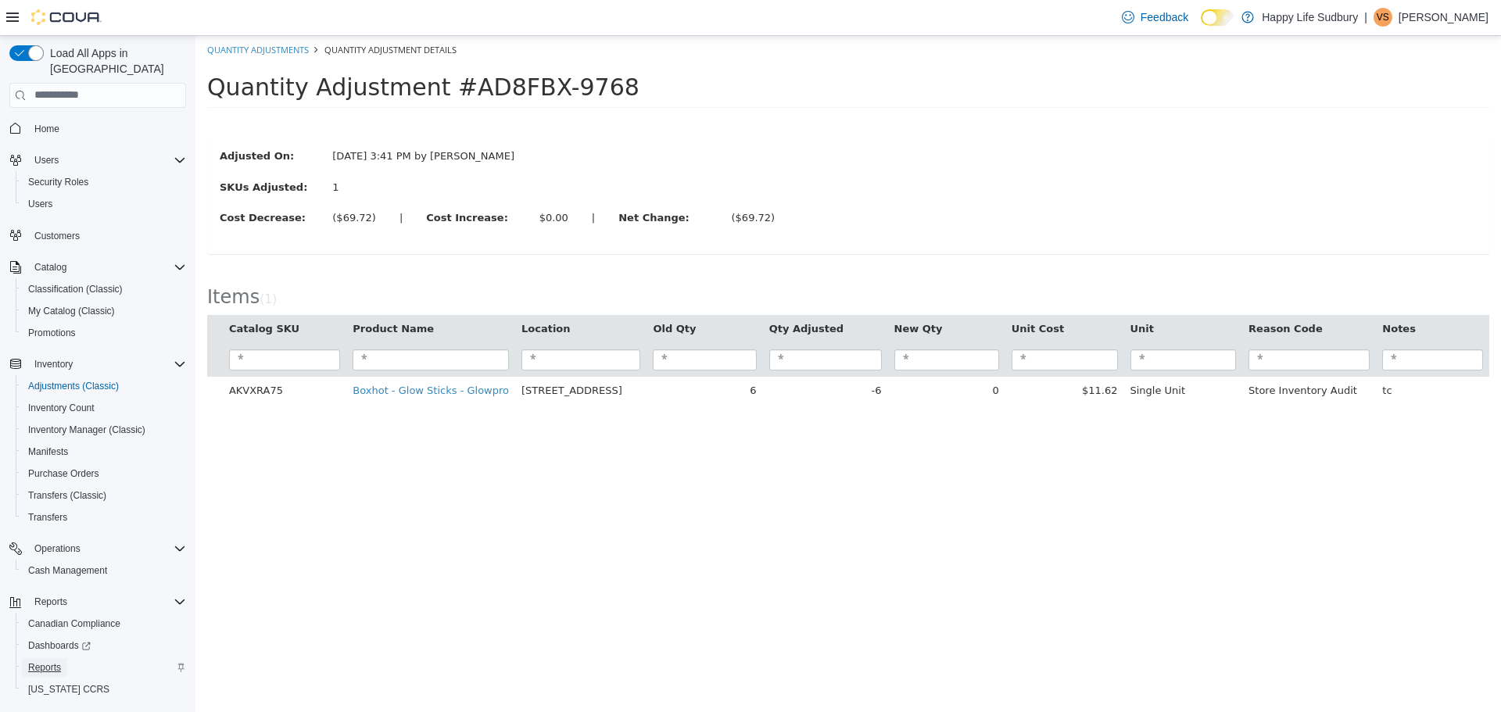
click at [62, 658] on link "Reports" at bounding box center [44, 667] width 45 height 19
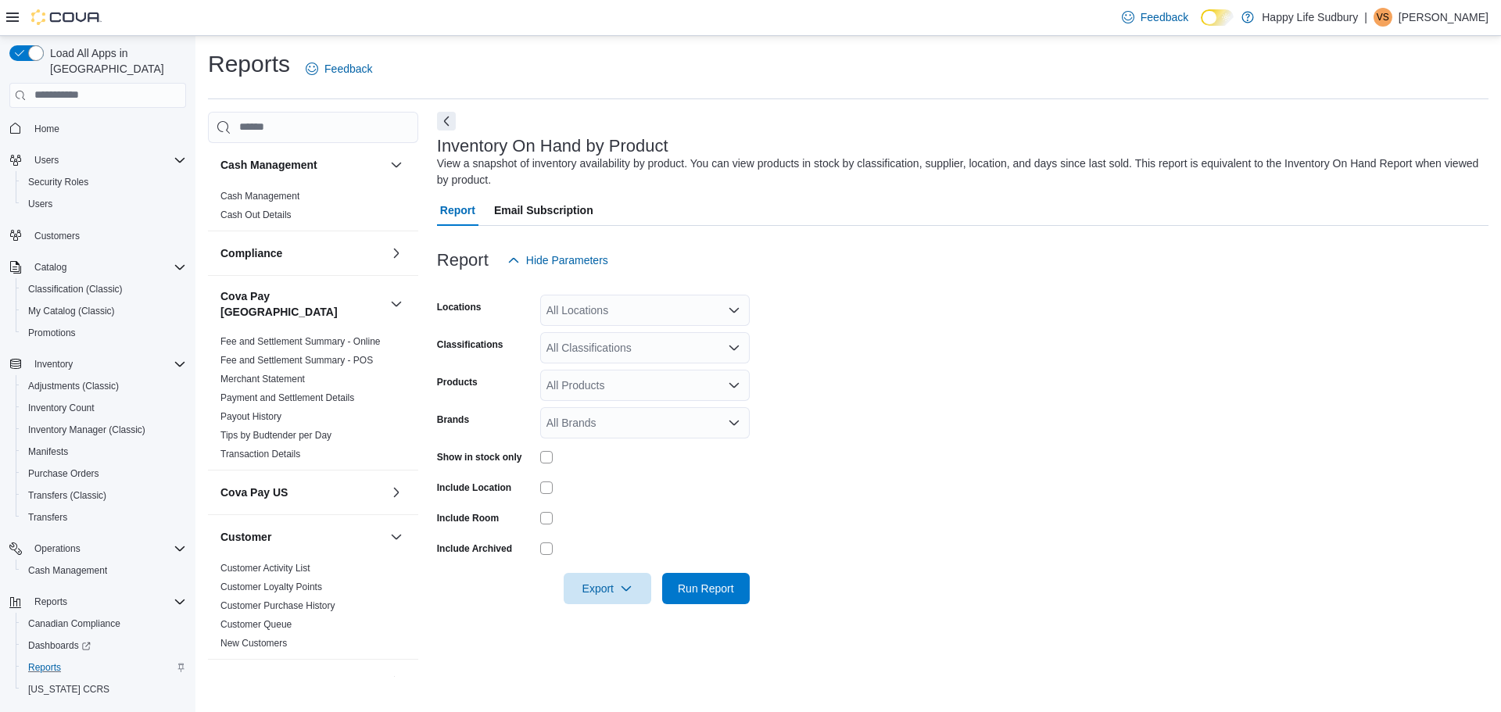
drag, startPoint x: 708, startPoint y: 300, endPoint x: 701, endPoint y: 321, distance: 22.0
click at [707, 300] on div "All Locations" at bounding box center [645, 310] width 210 height 31
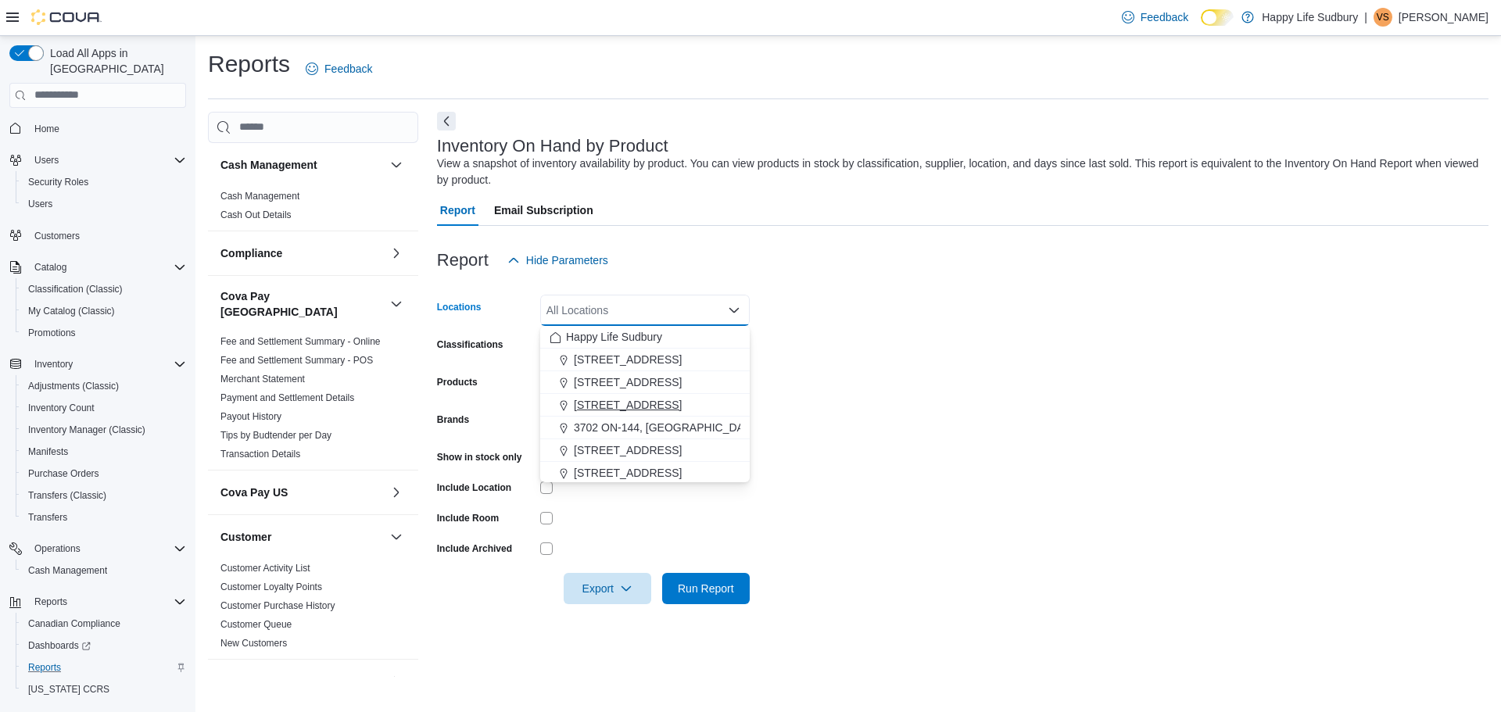
click at [670, 405] on span "[STREET_ADDRESS]" at bounding box center [628, 405] width 108 height 16
drag, startPoint x: 785, startPoint y: 341, endPoint x: 741, endPoint y: 342, distance: 43.8
click at [775, 341] on form "Locations [STREET_ADDRESS] Combo box. Selected. [STREET_ADDRESS]. Press Backspa…" at bounding box center [963, 440] width 1052 height 328
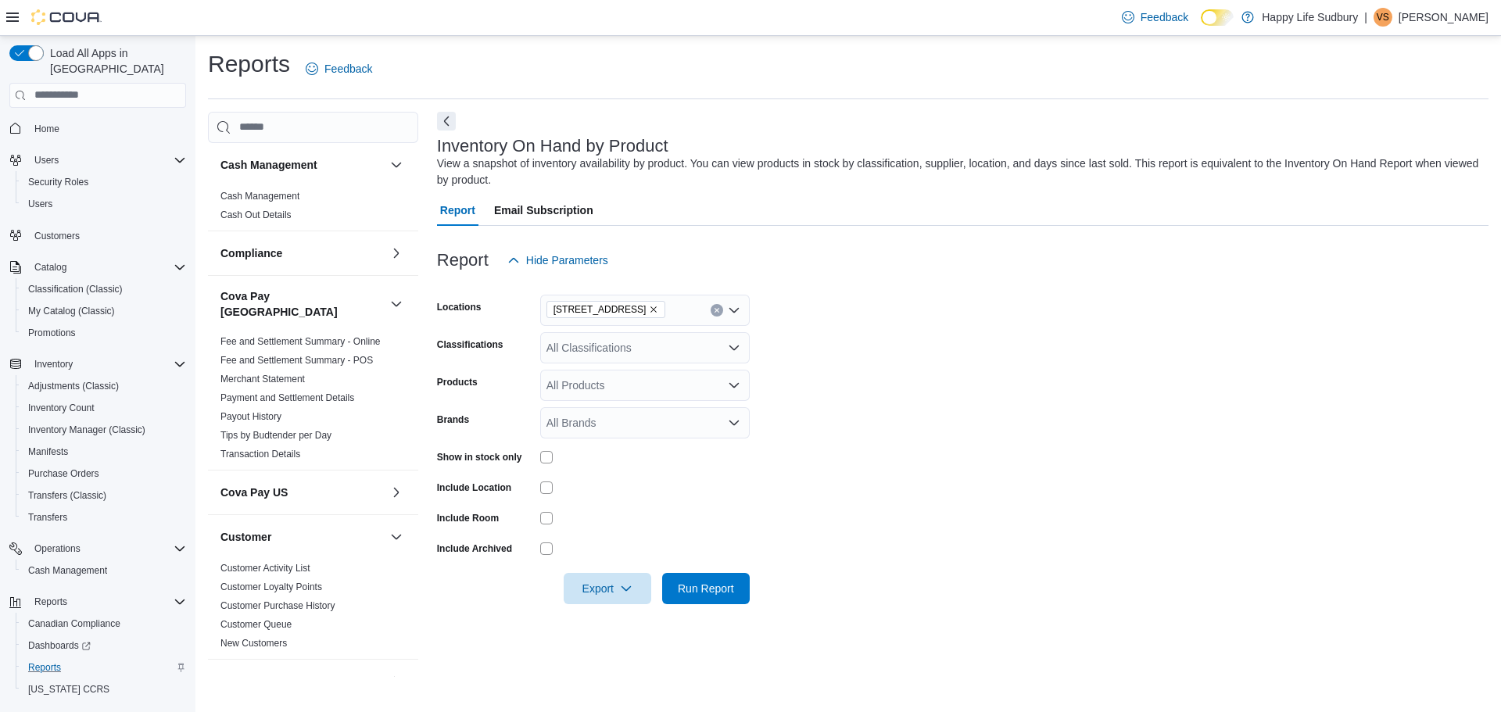
click at [649, 332] on div "All Classifications" at bounding box center [645, 347] width 210 height 31
click at [614, 485] on span "Capsules" at bounding box center [596, 488] width 45 height 16
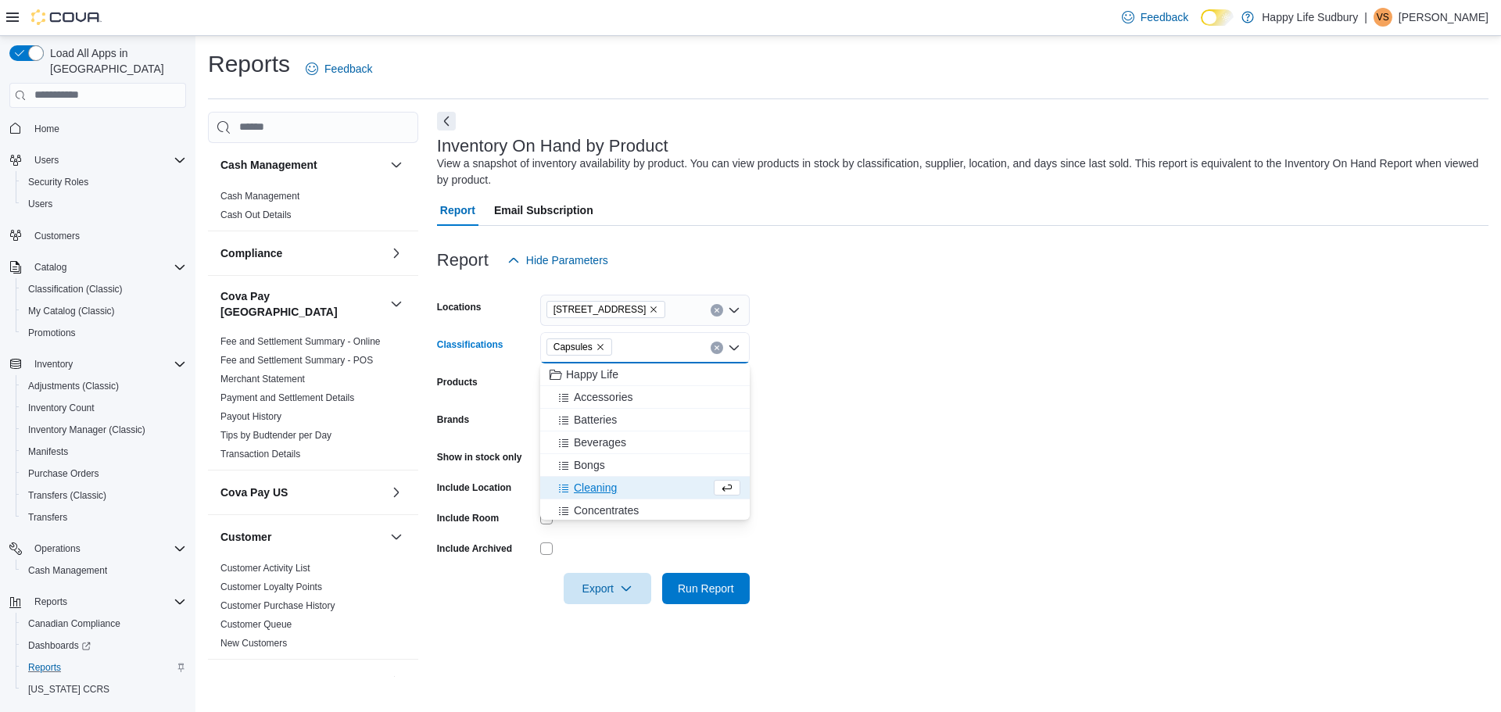
drag, startPoint x: 838, startPoint y: 435, endPoint x: 774, endPoint y: 435, distance: 63.3
click at [834, 435] on form "Locations [STREET_ADDRESS] Classifications Capsules Combo box. Selected. Capsul…" at bounding box center [963, 440] width 1052 height 328
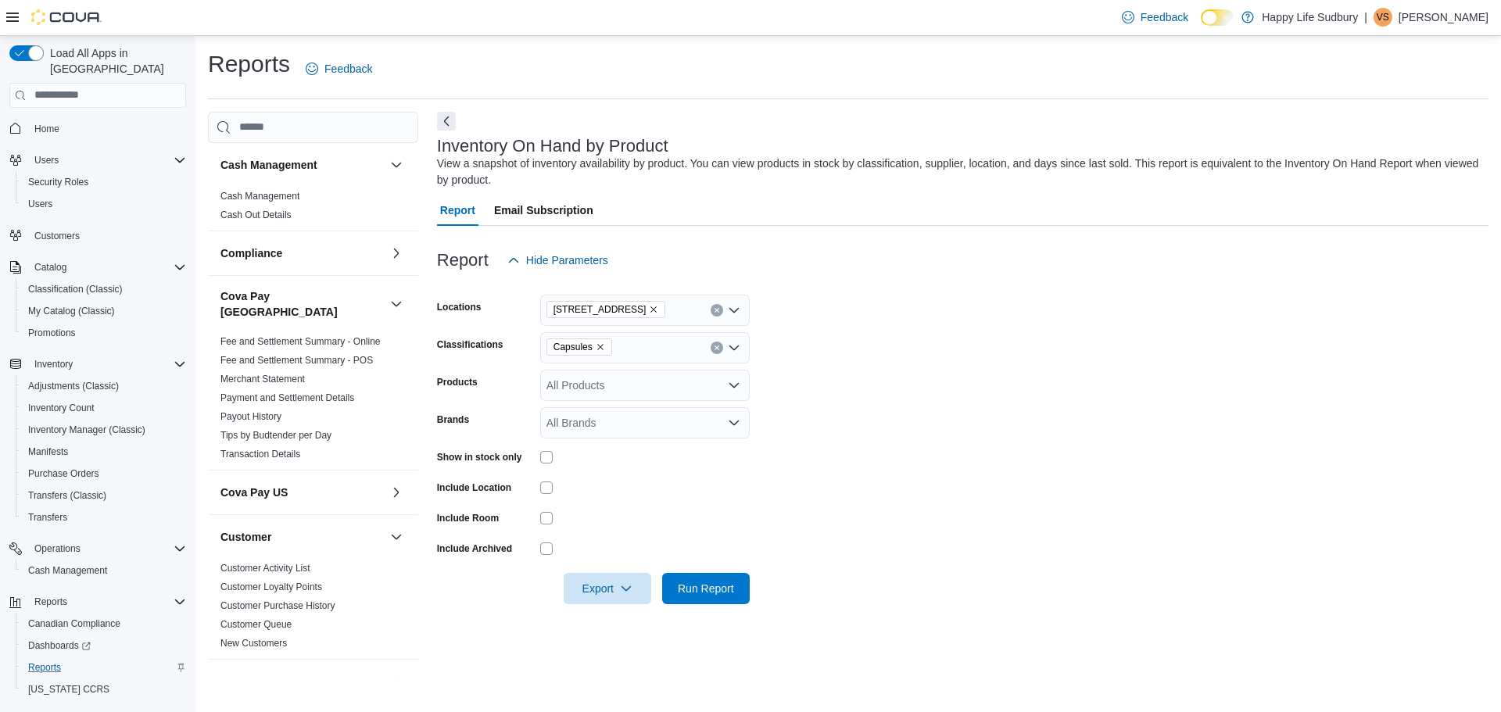
click at [549, 457] on div at bounding box center [645, 457] width 210 height 13
click at [536, 454] on div "Show in stock only" at bounding box center [593, 457] width 313 height 24
click at [720, 594] on span "Run Report" at bounding box center [706, 588] width 56 height 16
drag, startPoint x: 612, startPoint y: 589, endPoint x: 633, endPoint y: 608, distance: 29.4
click at [611, 589] on span "Export" at bounding box center [601, 588] width 69 height 31
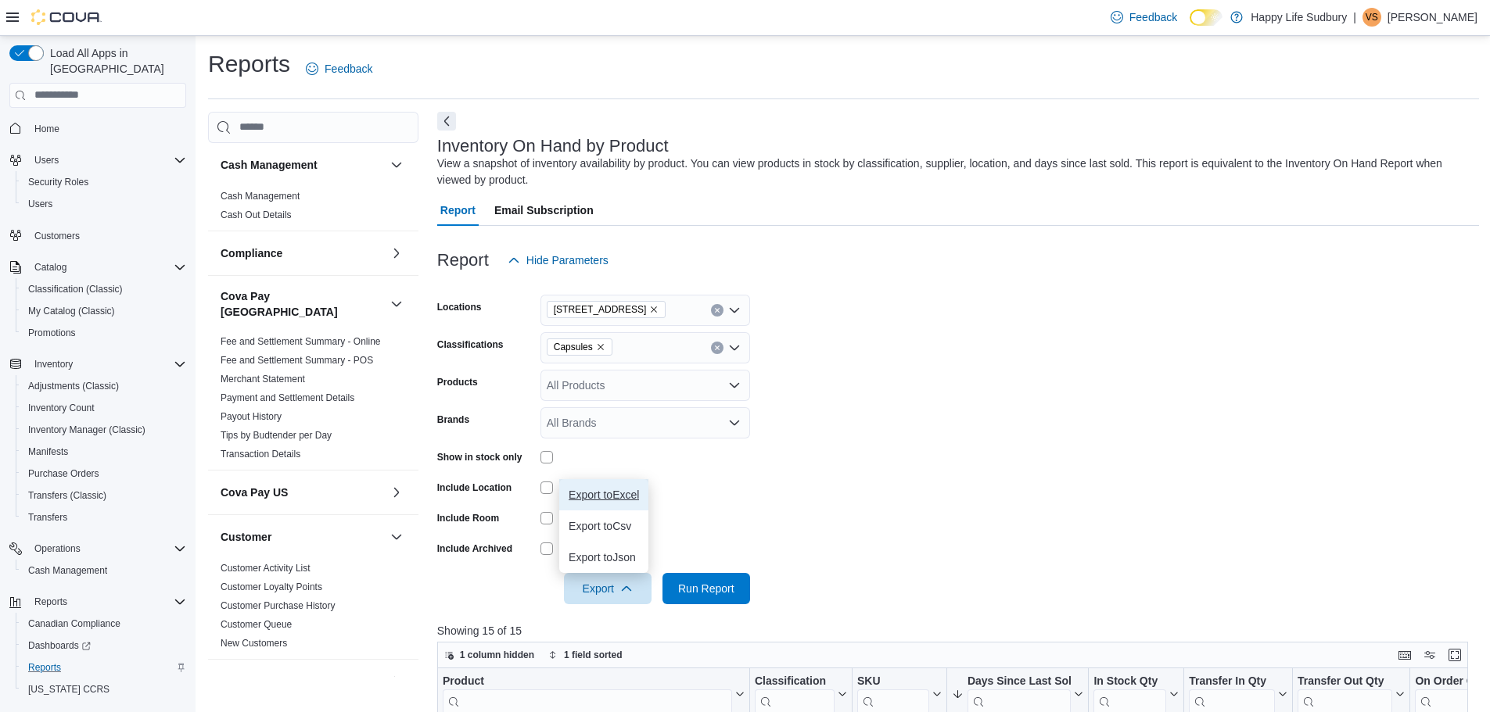
click at [606, 493] on span "Export to Excel" at bounding box center [604, 495] width 70 height 13
click at [602, 349] on span "Capsules" at bounding box center [580, 347] width 66 height 17
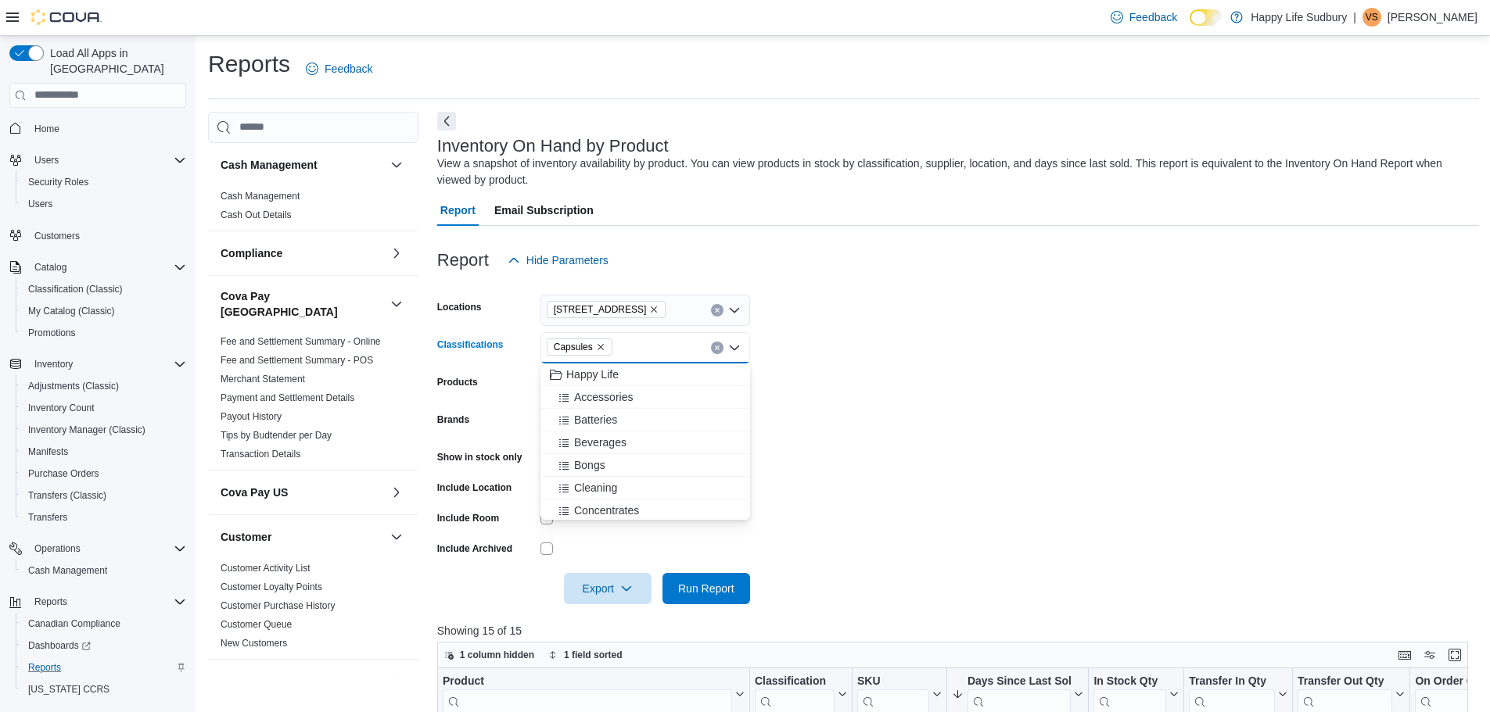
click at [597, 346] on icon "Remove Capsules from selection in this group" at bounding box center [600, 347] width 9 height 9
click at [597, 346] on div "All Classifications" at bounding box center [645, 347] width 210 height 31
click at [589, 384] on div "Oil" at bounding box center [645, 379] width 191 height 16
click at [874, 326] on form "Locations [STREET_ADDRESS] Classifications Oil Products All Products Brands All…" at bounding box center [958, 440] width 1042 height 328
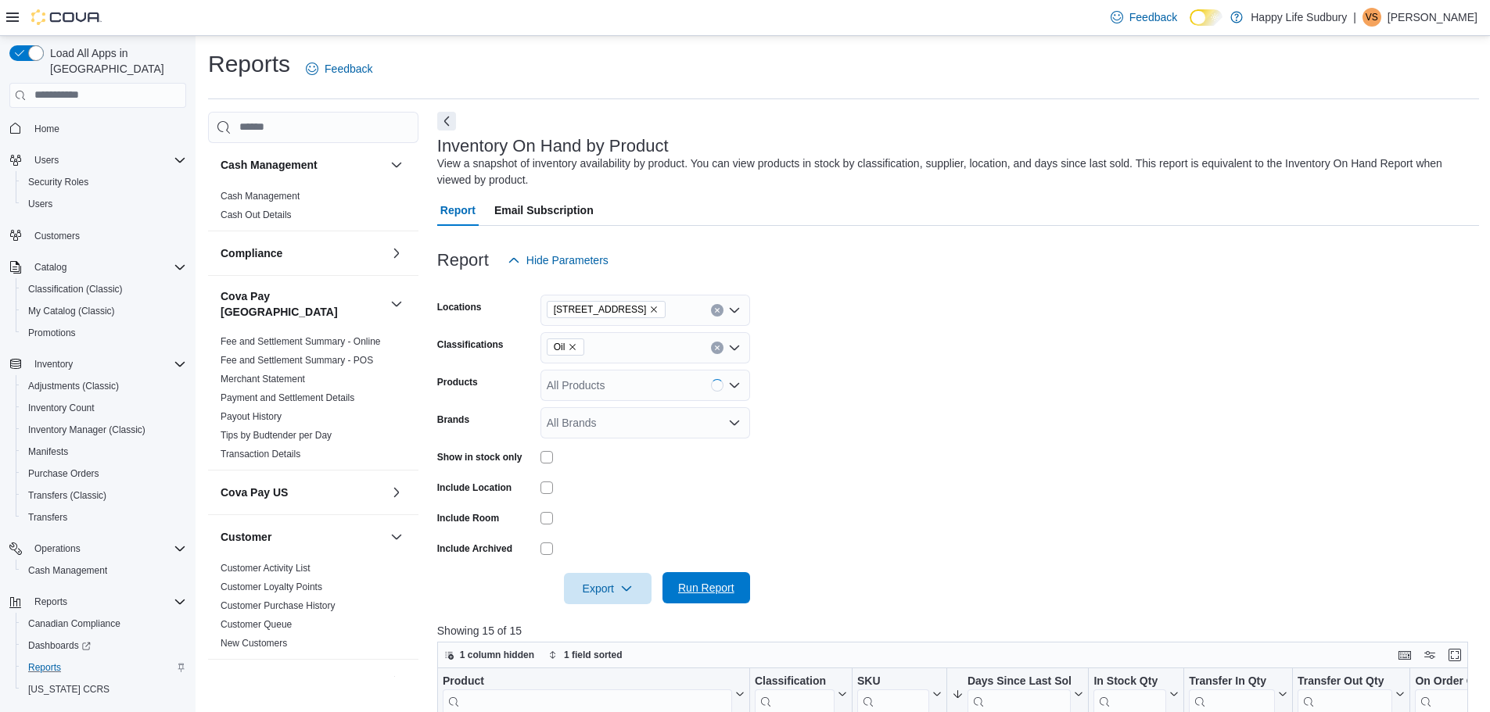
click at [727, 597] on span "Run Report" at bounding box center [706, 587] width 69 height 31
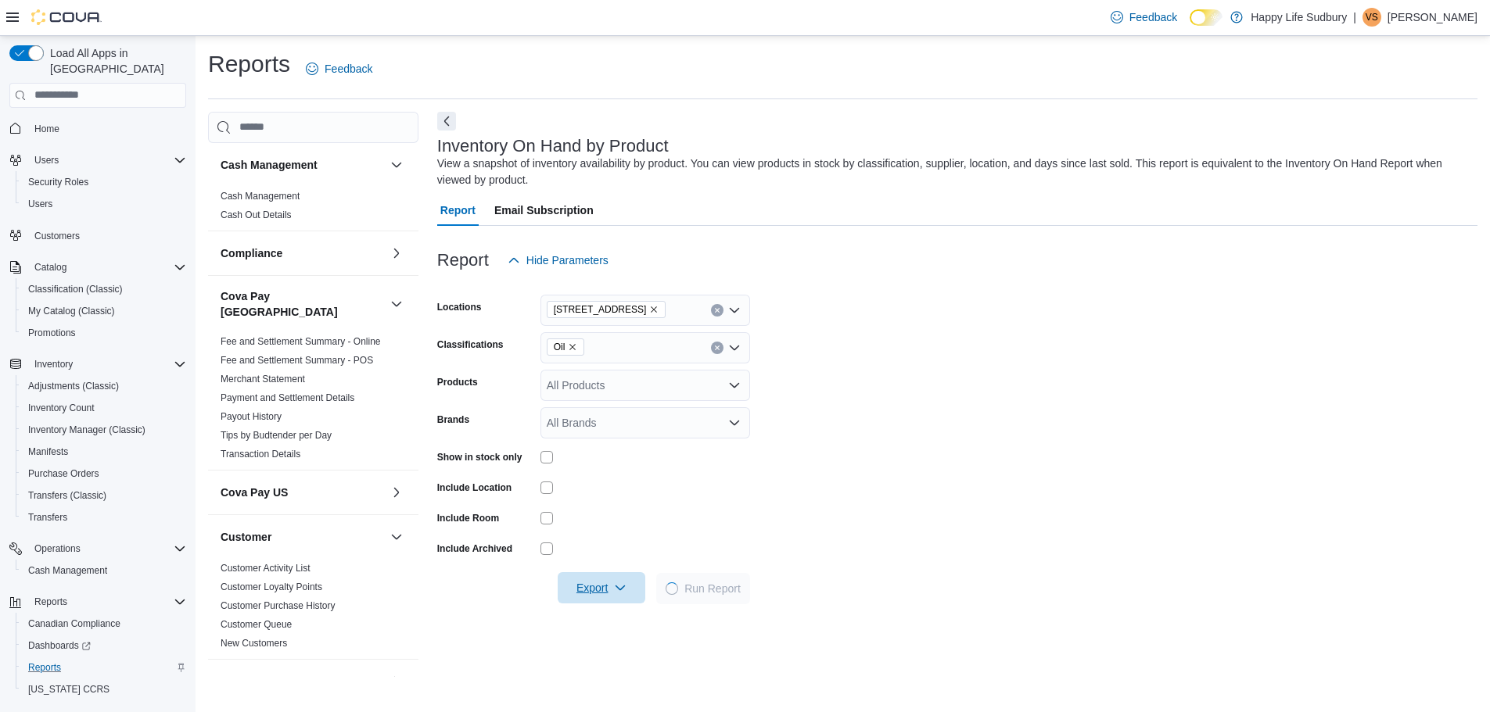
click at [614, 590] on icon "button" at bounding box center [620, 588] width 13 height 13
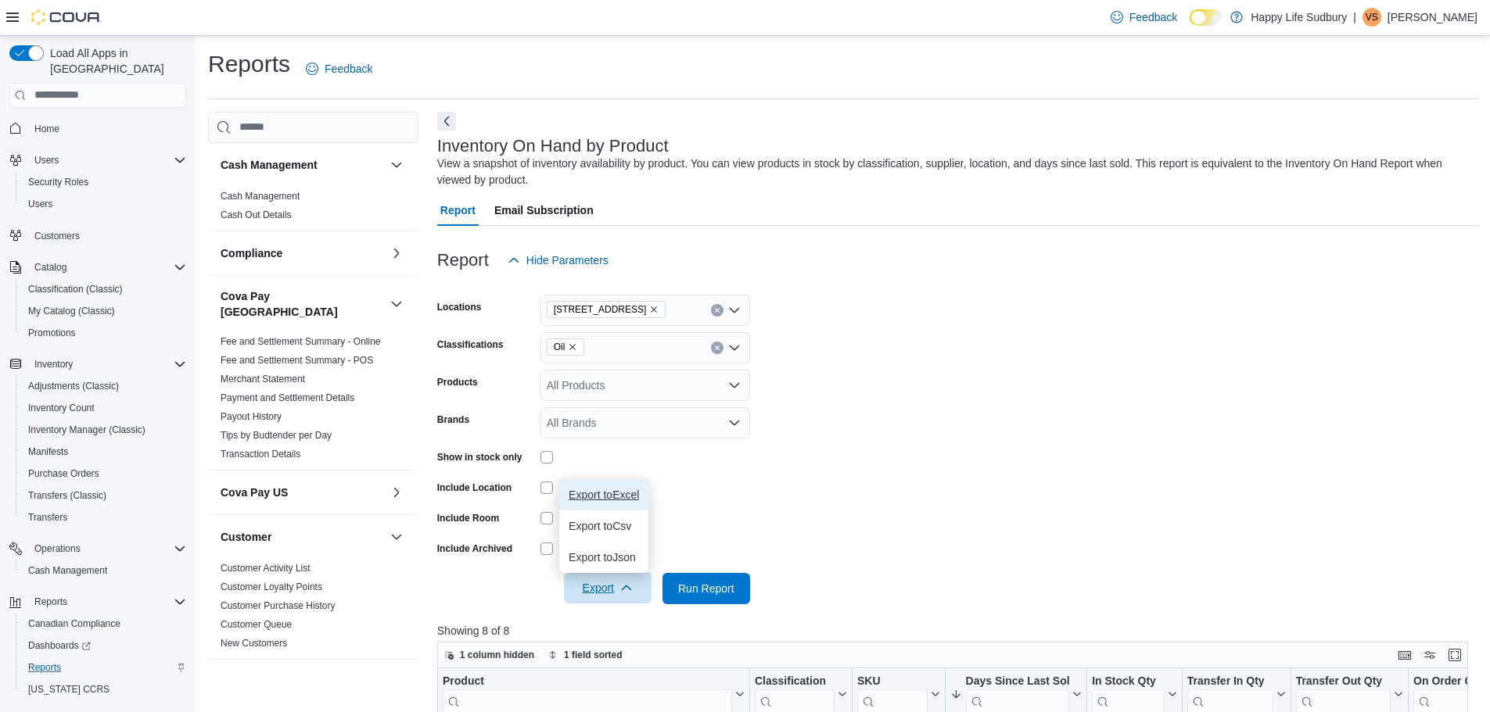
click at [639, 497] on span "Export to Excel" at bounding box center [604, 495] width 70 height 13
click at [648, 589] on button "Export" at bounding box center [608, 587] width 88 height 31
click at [640, 489] on span "Export to Excel" at bounding box center [610, 495] width 70 height 13
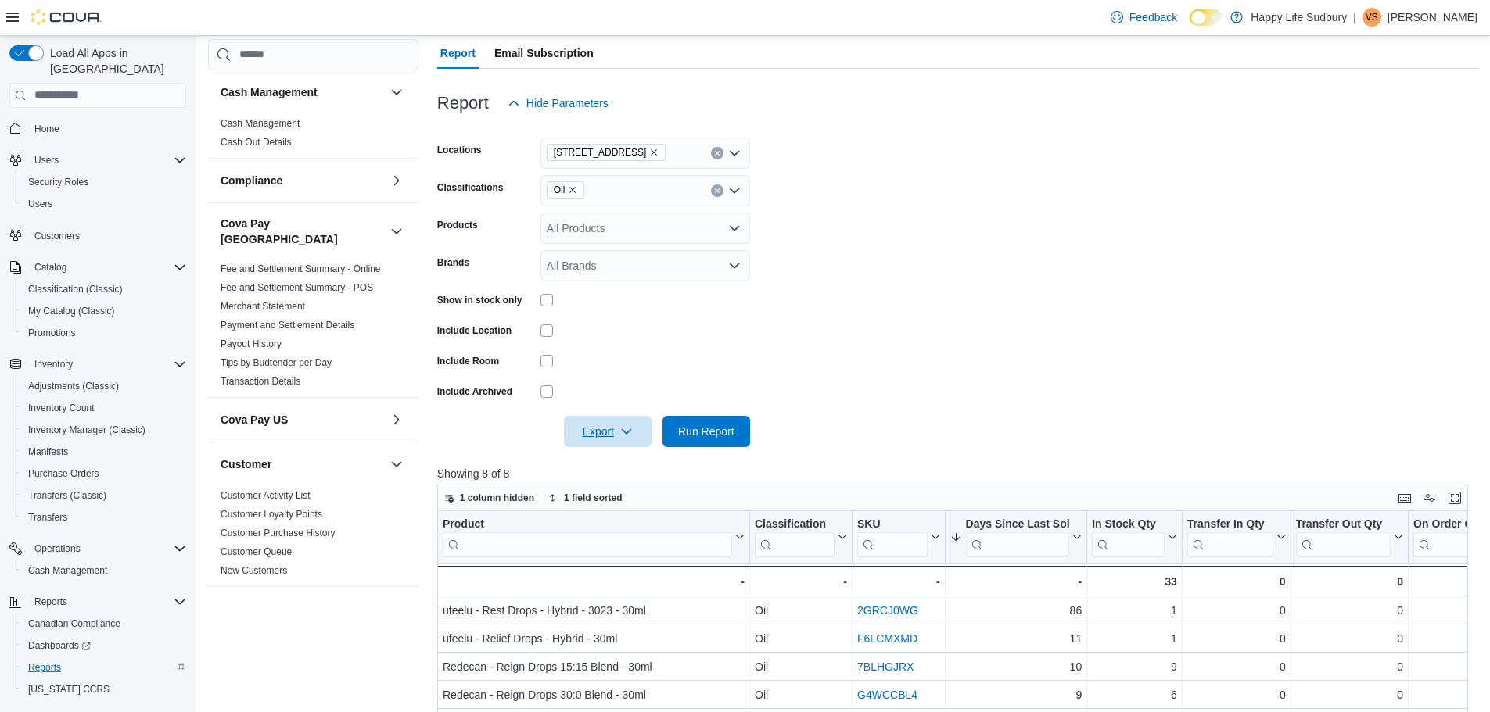
scroll to position [156, 0]
click at [579, 194] on span "Oil" at bounding box center [566, 190] width 38 height 17
click at [577, 193] on icon "Remove Oil from selection in this group" at bounding box center [572, 190] width 9 height 9
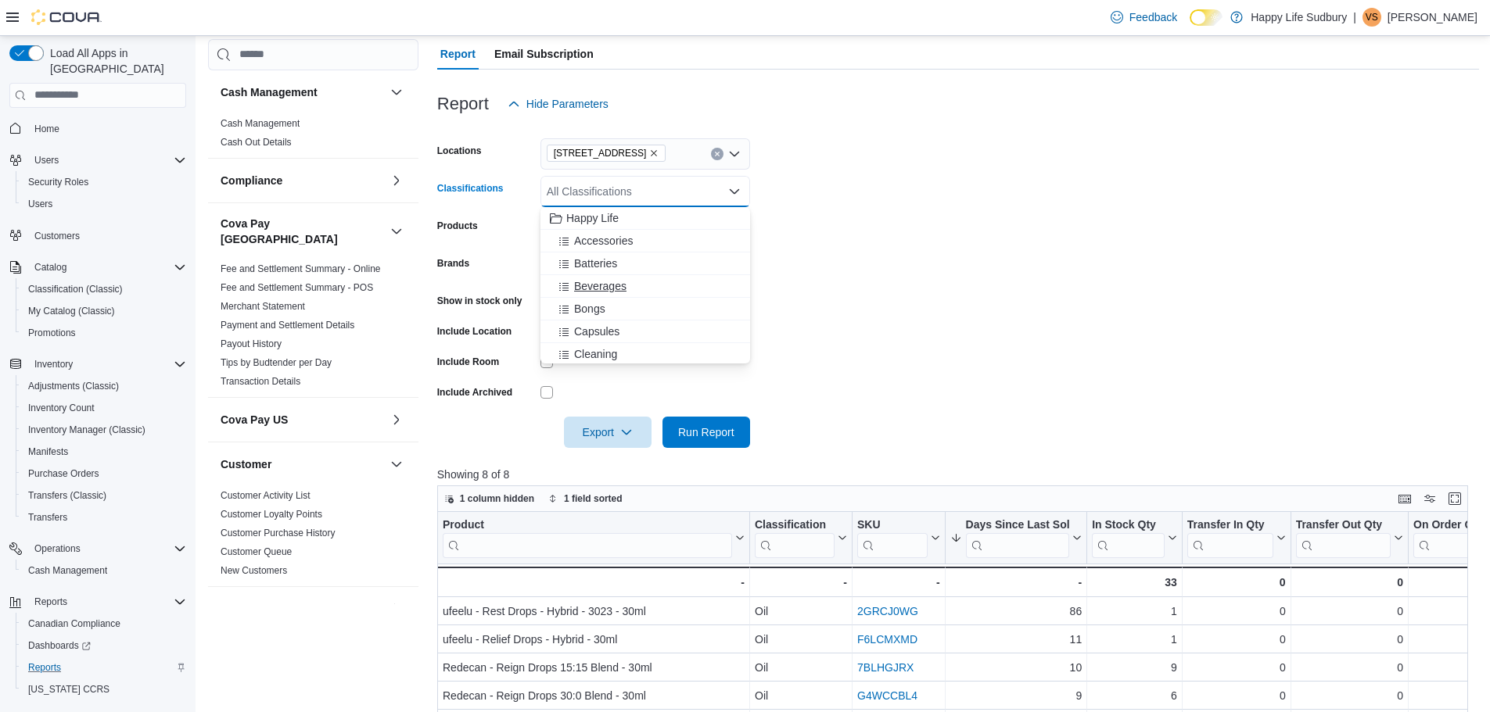
click at [616, 291] on span "Beverages" at bounding box center [600, 286] width 52 height 16
click at [816, 135] on div at bounding box center [958, 129] width 1042 height 19
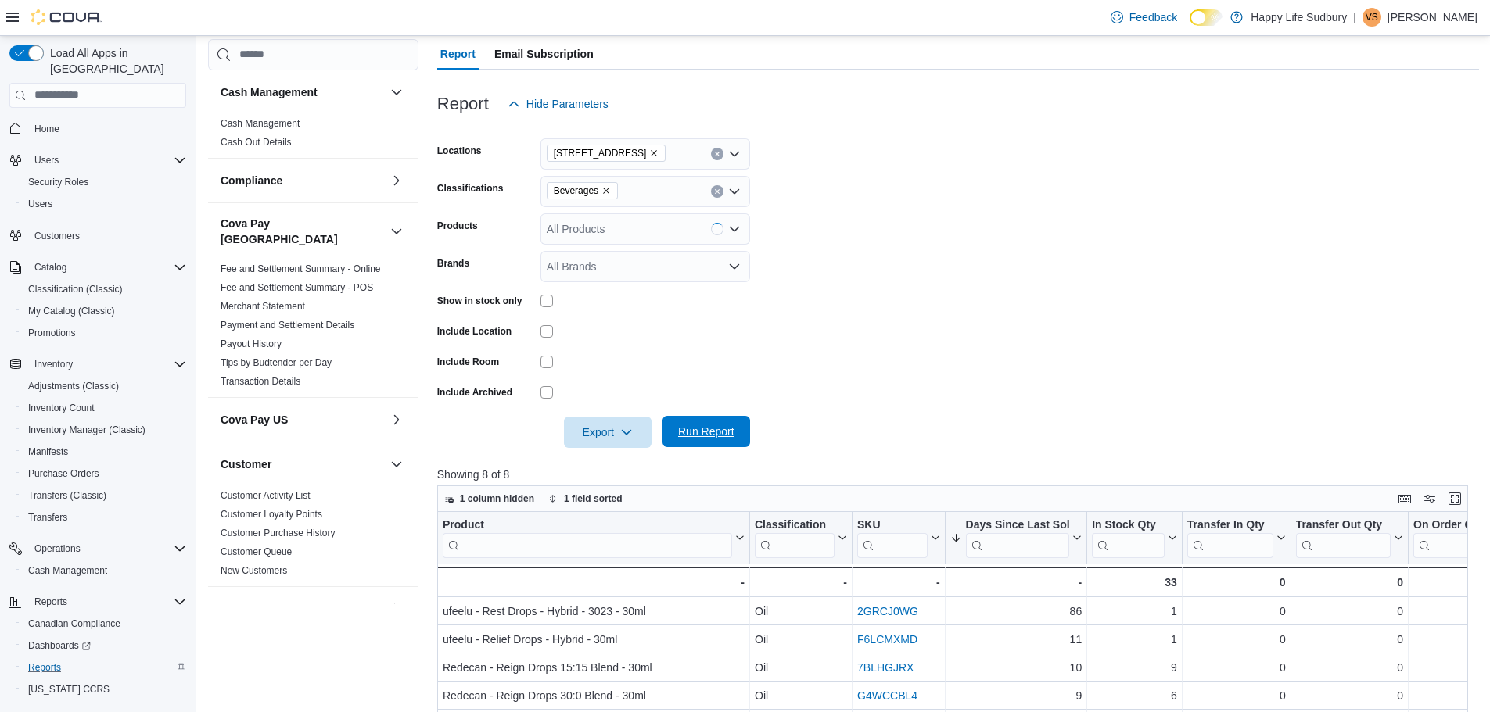
click at [711, 439] on span "Run Report" at bounding box center [706, 432] width 56 height 16
click at [601, 428] on span "Export" at bounding box center [607, 432] width 69 height 31
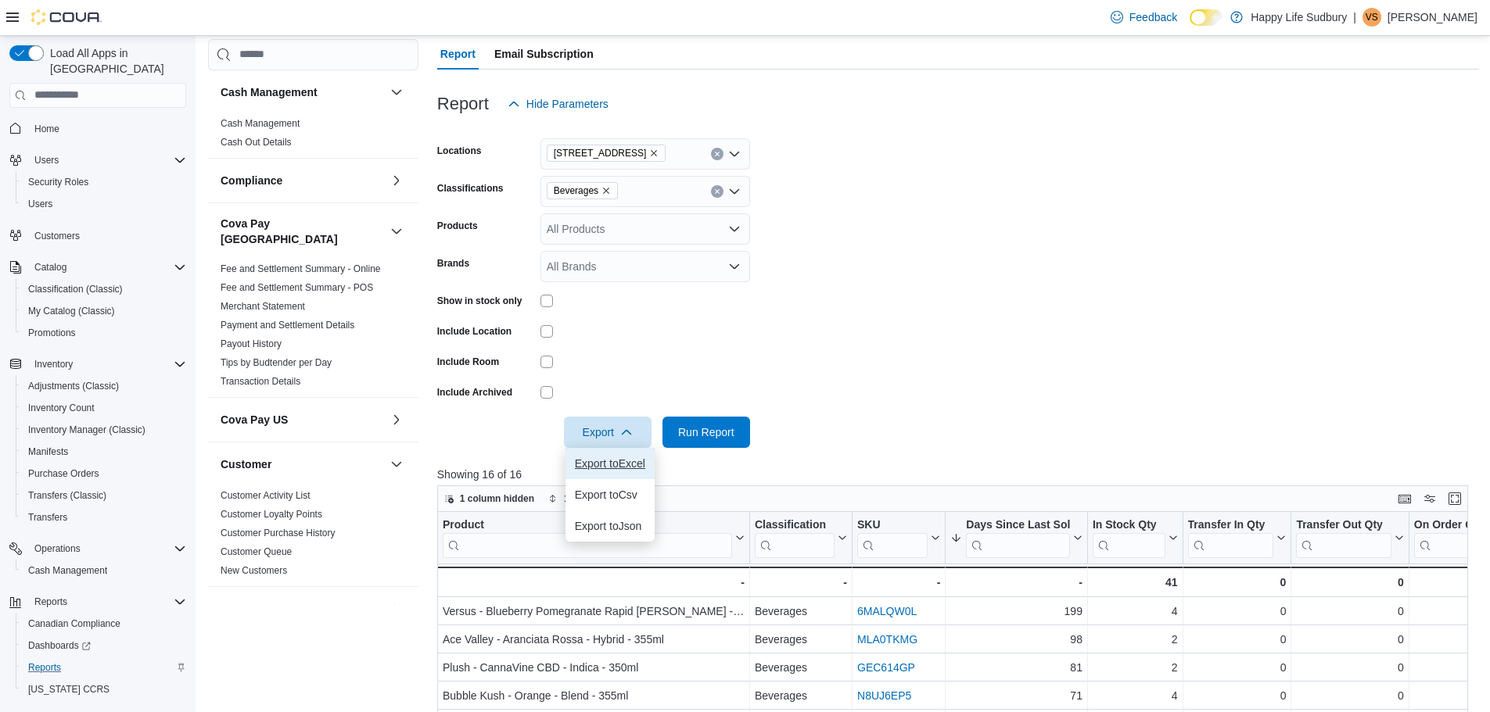
click at [630, 461] on span "Export to Excel" at bounding box center [610, 463] width 70 height 13
click at [606, 192] on icon "Remove Beverages from selection in this group" at bounding box center [605, 190] width 9 height 9
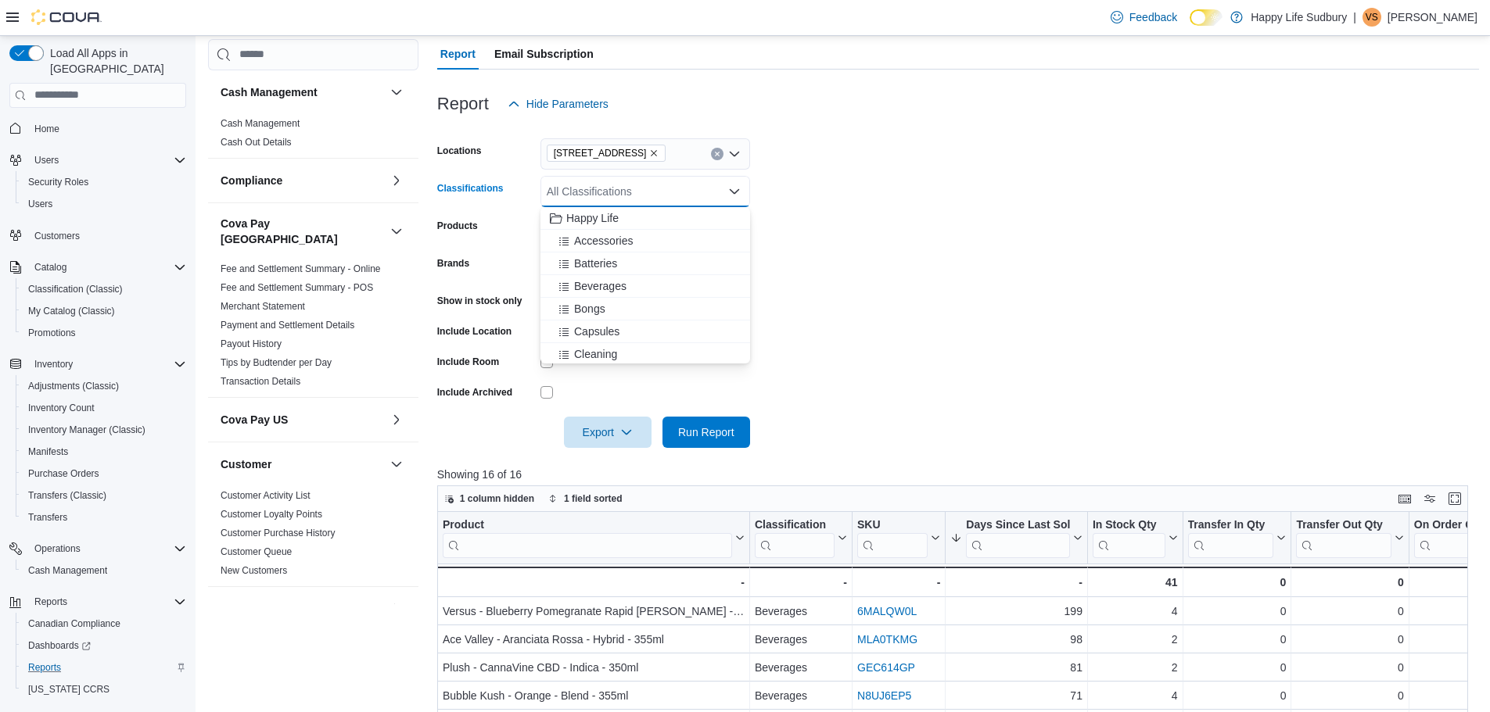
click at [606, 192] on div "All Classifications Combo box. Selected. Combo box input. All Classifications. …" at bounding box center [645, 191] width 210 height 31
click at [615, 256] on button "Topicals" at bounding box center [645, 248] width 210 height 23
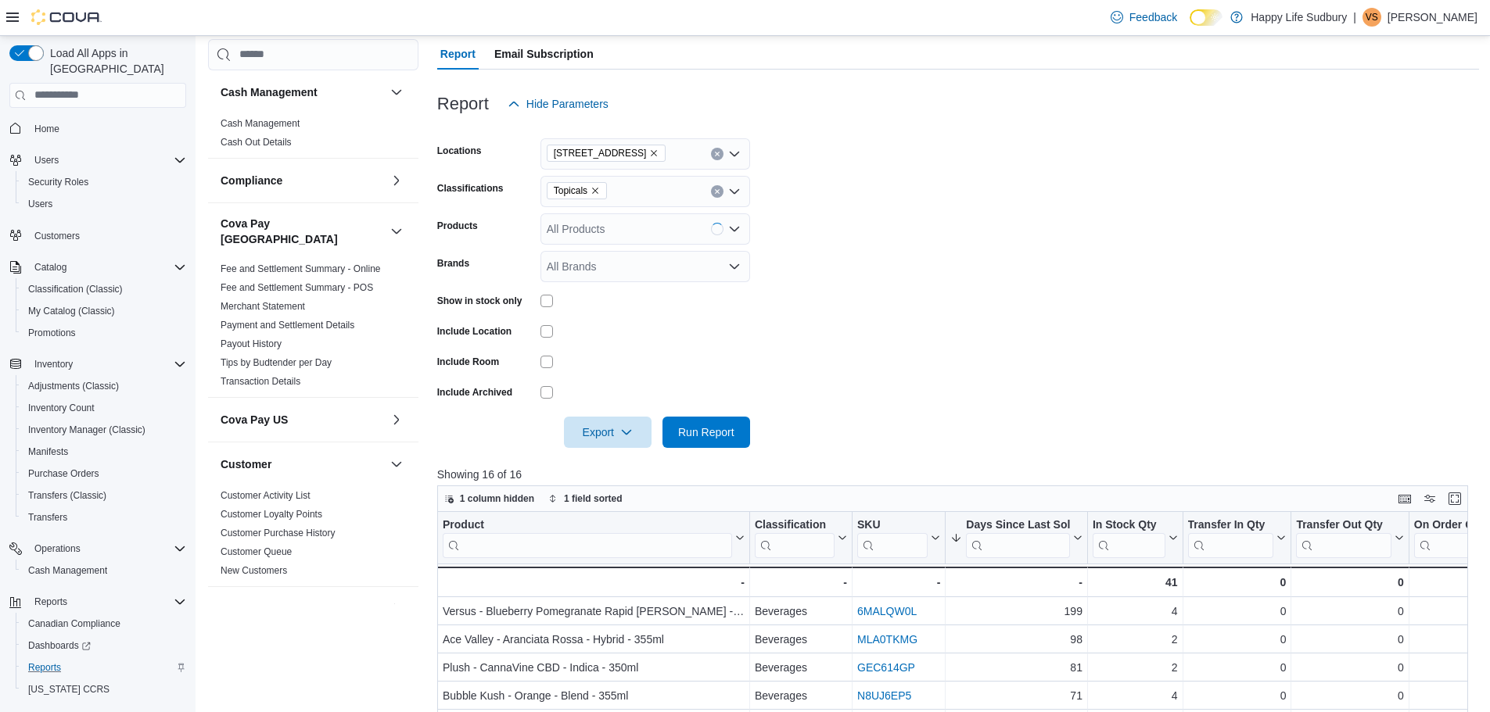
click at [1035, 225] on form "Locations [STREET_ADDRESS] Classifications Topicals Products All Products Brand…" at bounding box center [958, 284] width 1042 height 328
click at [1035, 126] on div at bounding box center [958, 129] width 1042 height 19
click at [630, 444] on span "Export" at bounding box center [607, 431] width 69 height 31
click at [713, 426] on form "Locations [STREET_ADDRESS] Classifications Topicals Products All Products Brand…" at bounding box center [958, 284] width 1042 height 328
click at [710, 432] on span "Run Report" at bounding box center [706, 432] width 56 height 16
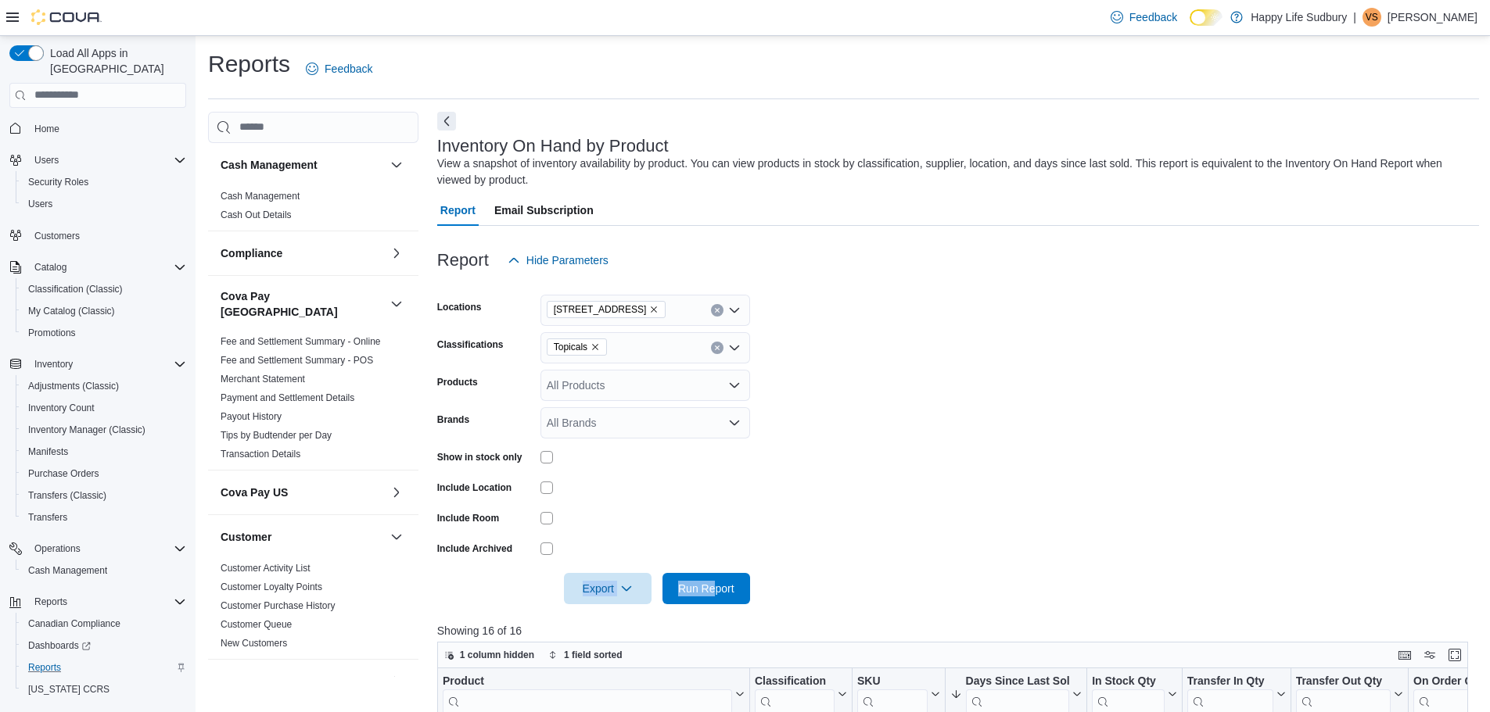
scroll to position [235, 0]
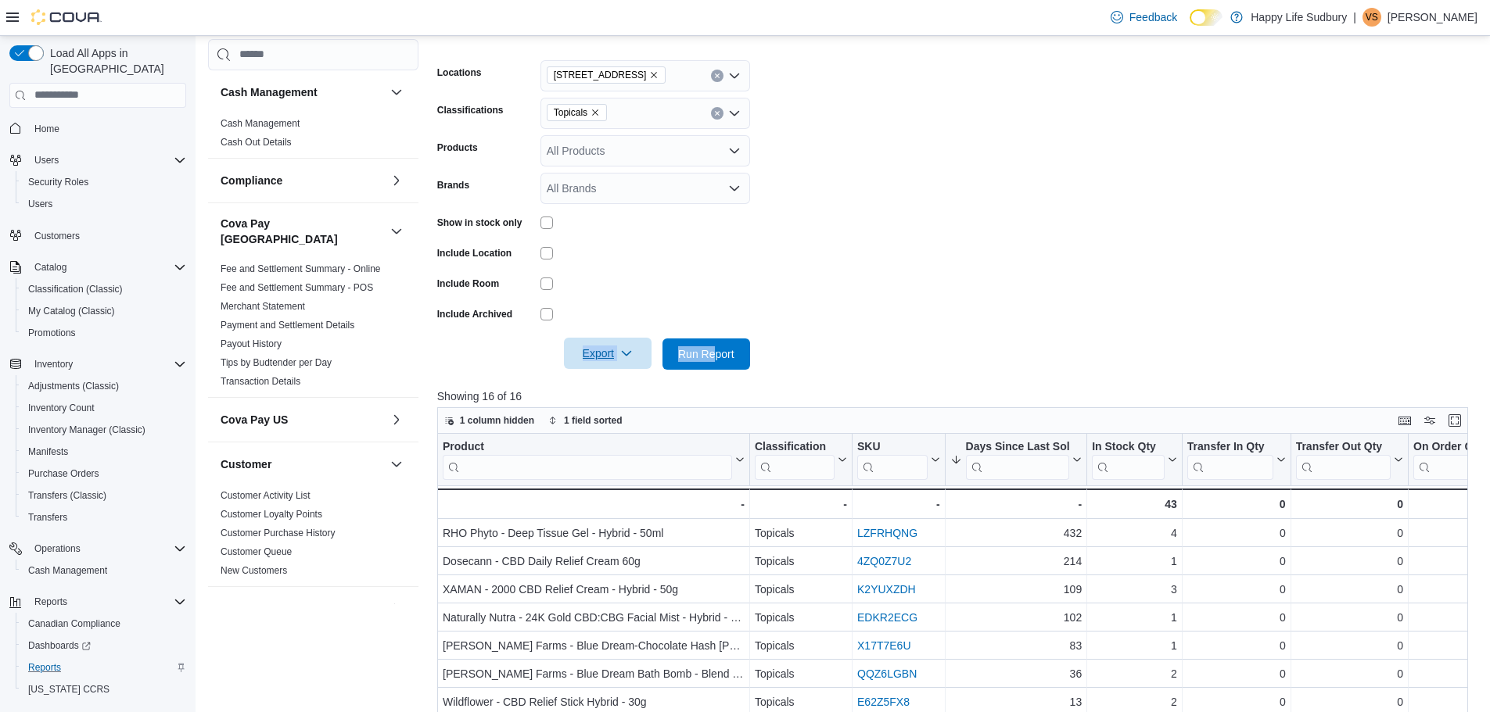
click at [621, 343] on span "Export" at bounding box center [607, 353] width 69 height 31
click at [635, 392] on button "Export to Excel" at bounding box center [609, 385] width 89 height 31
click at [593, 112] on icon "Remove Topicals from selection in this group" at bounding box center [594, 112] width 9 height 9
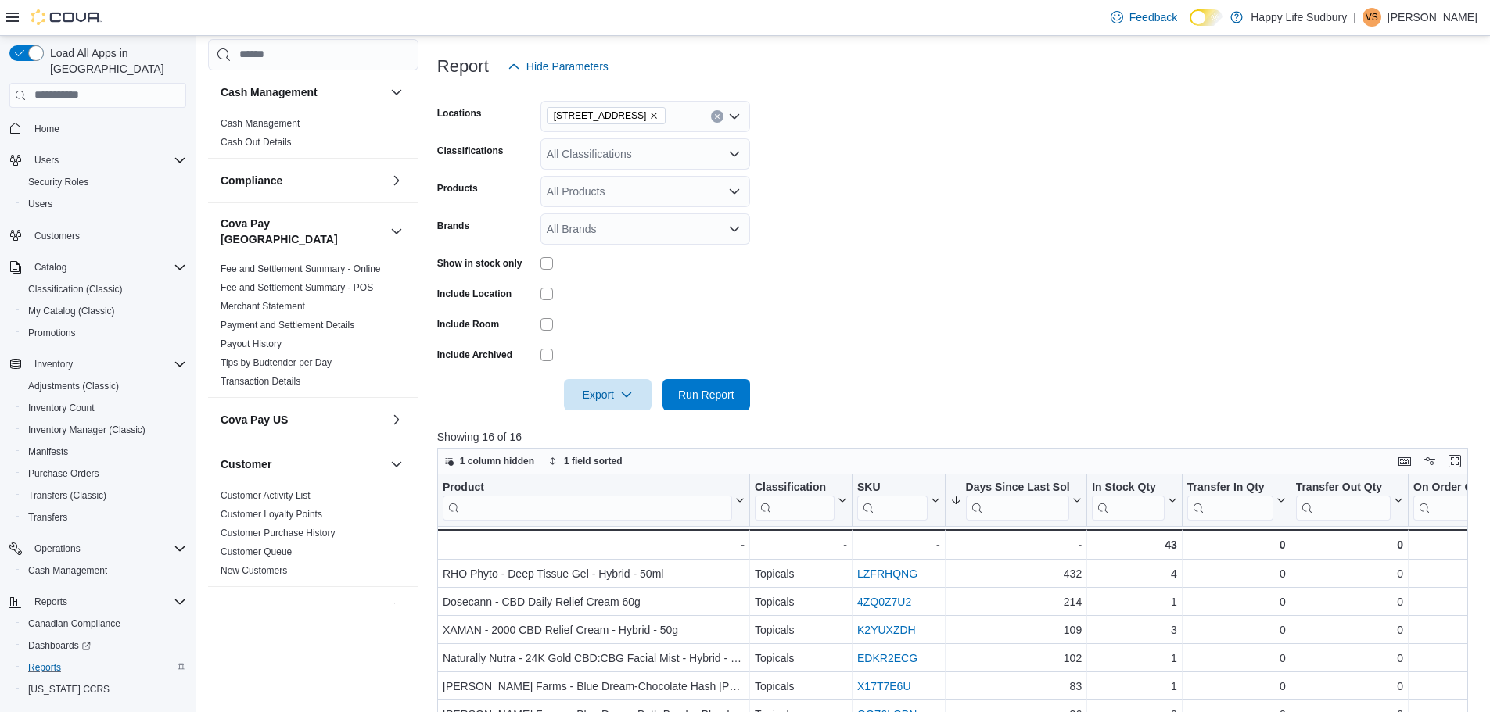
click at [1077, 215] on form "Locations [STREET_ADDRESS] Classifications All Classifications Products All Pro…" at bounding box center [958, 246] width 1042 height 328
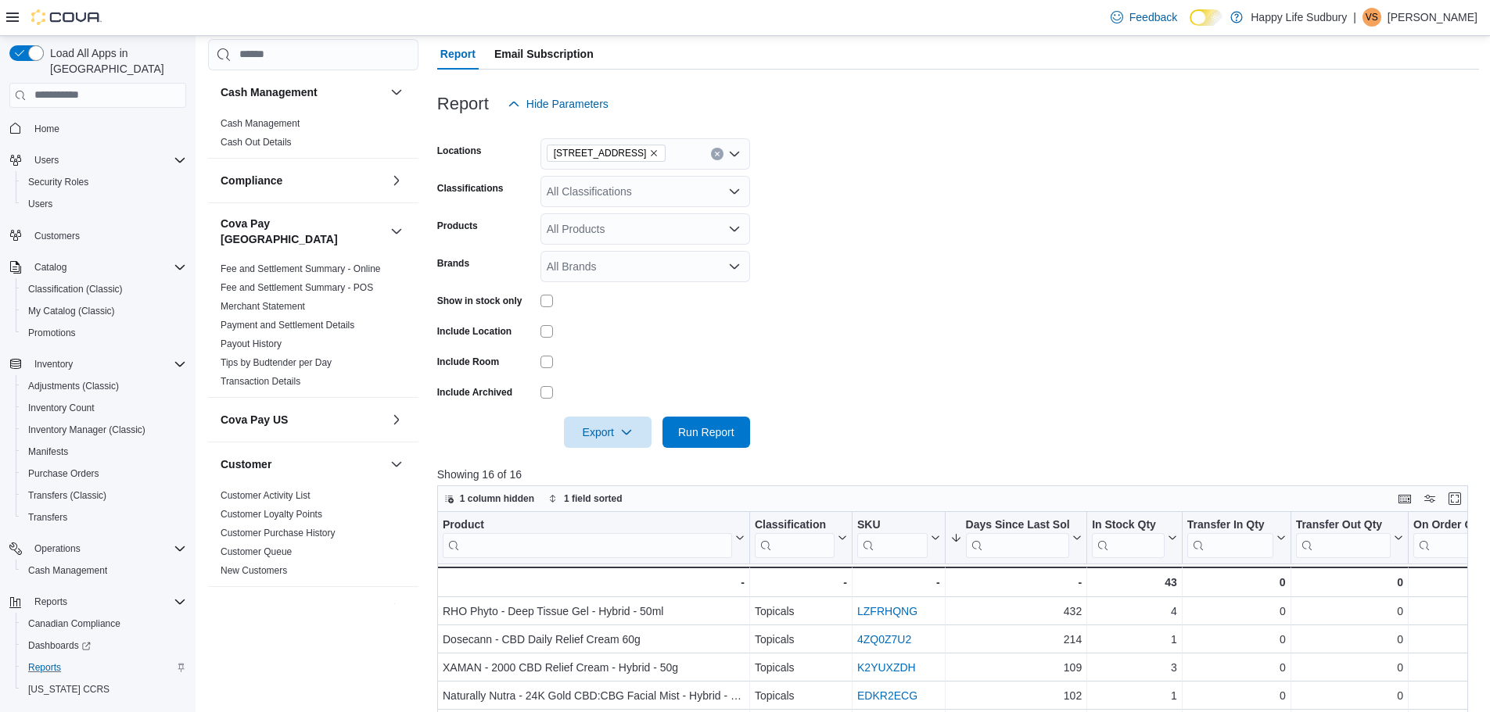
click at [954, 289] on form "Locations [STREET_ADDRESS] Classifications All Classifications Products All Pro…" at bounding box center [958, 284] width 1042 height 328
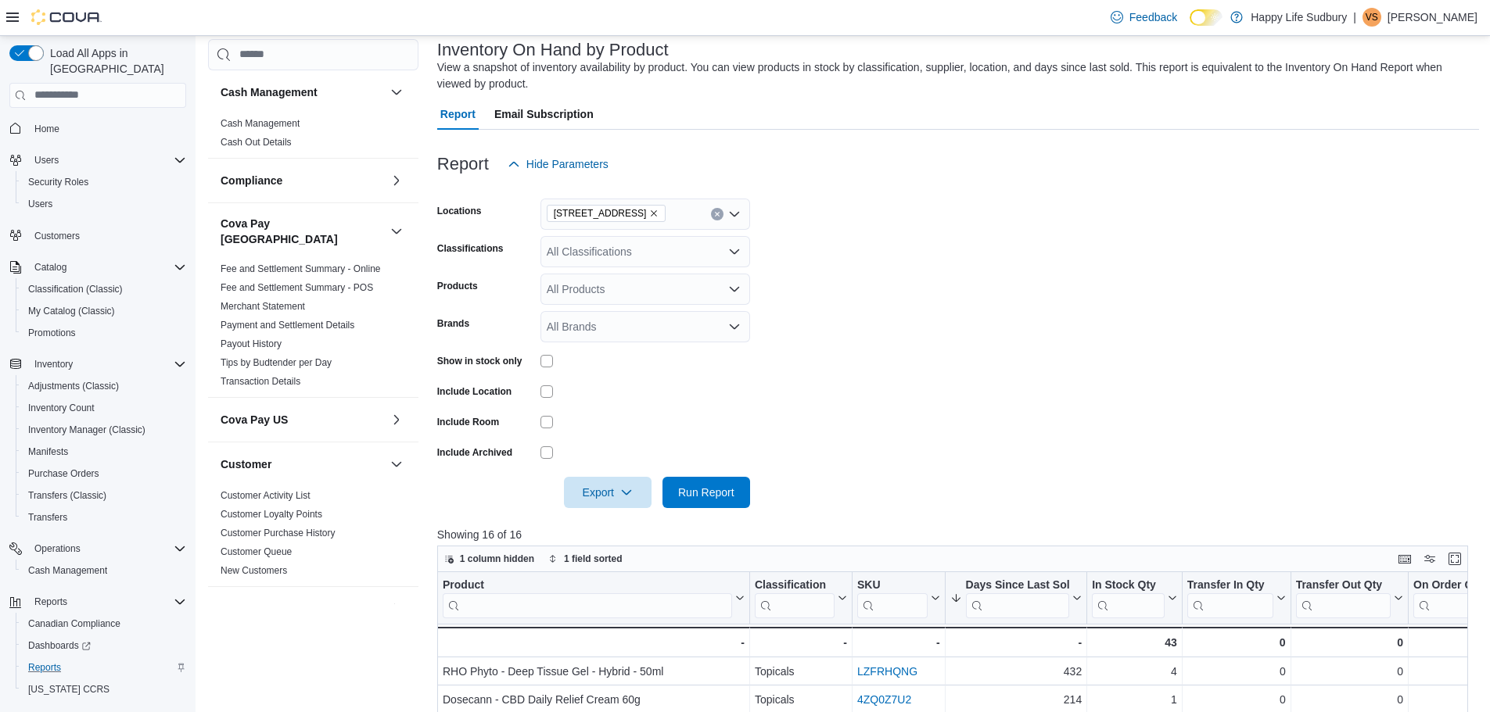
scroll to position [0, 0]
